Goal: Submit feedback/report problem

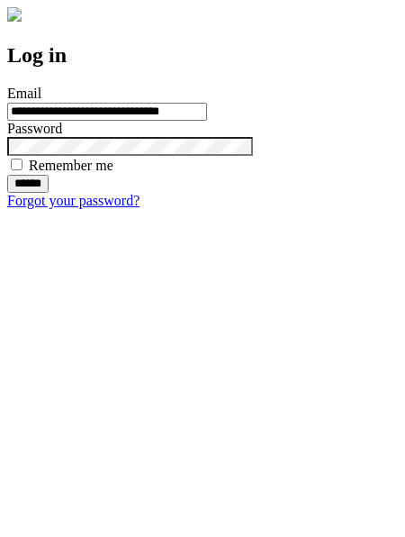
type input "**********"
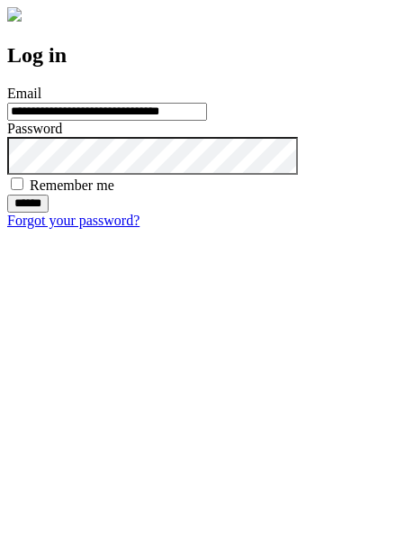
click at [49, 213] on input "******" at bounding box center [27, 204] width 41 height 18
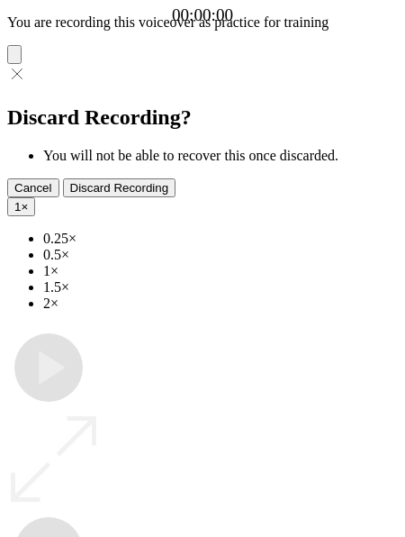
type input "**********"
